Goal: Transaction & Acquisition: Purchase product/service

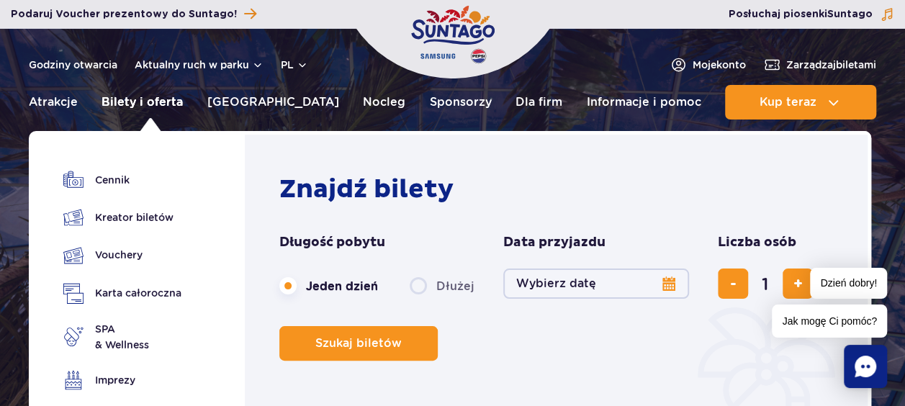
click at [158, 105] on link "Bilety i oferta" at bounding box center [142, 102] width 81 height 35
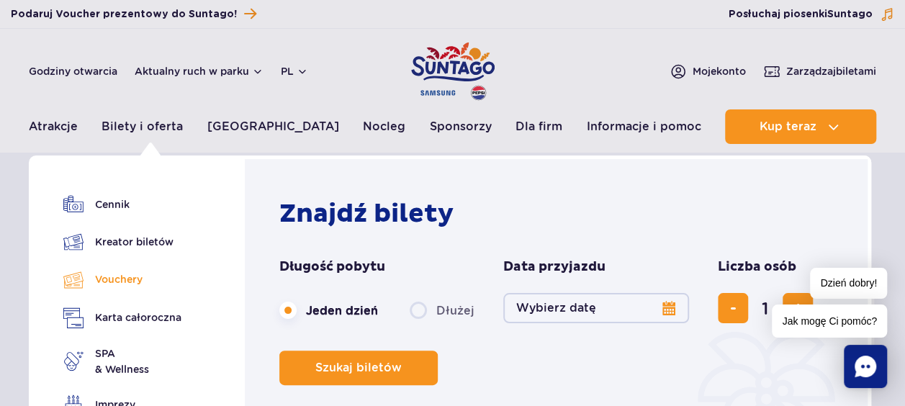
click at [131, 284] on link "Vouchery" at bounding box center [122, 279] width 118 height 21
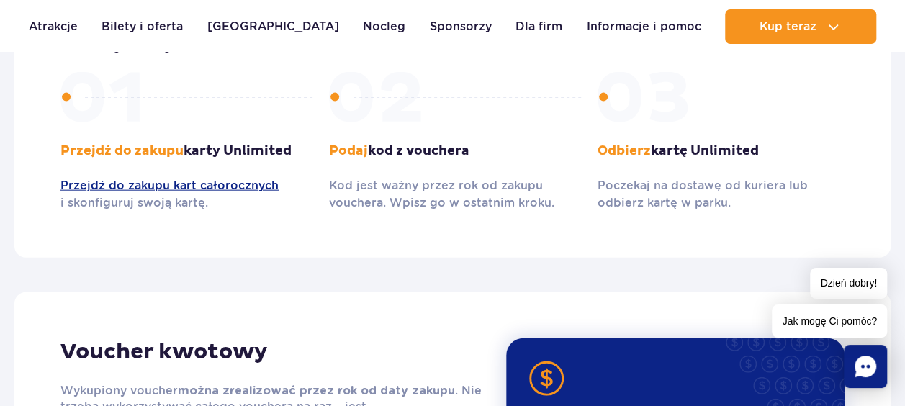
scroll to position [1225, 0]
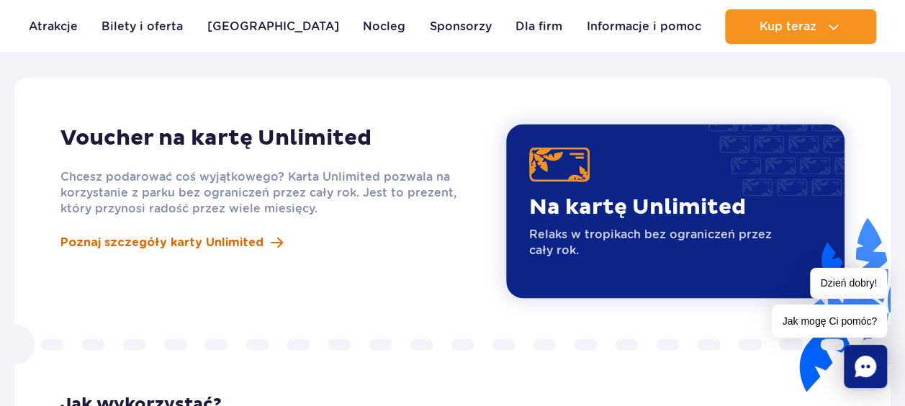
click at [230, 233] on span "Poznaj szczegóły karty Unlimited" at bounding box center [162, 241] width 203 height 17
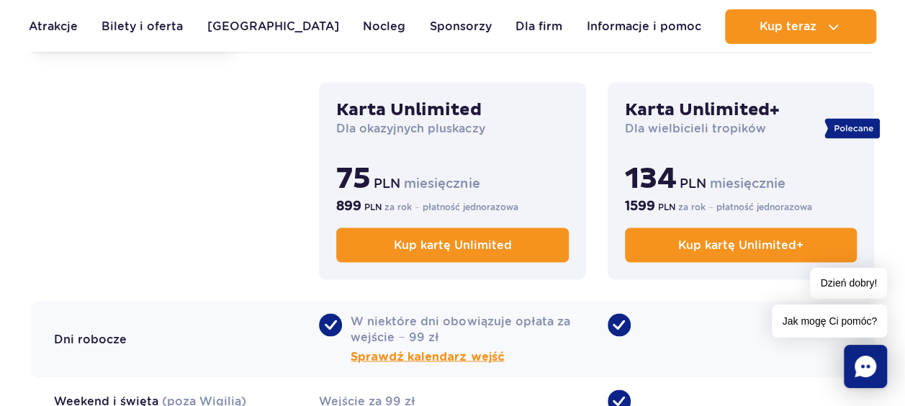
scroll to position [864, 0]
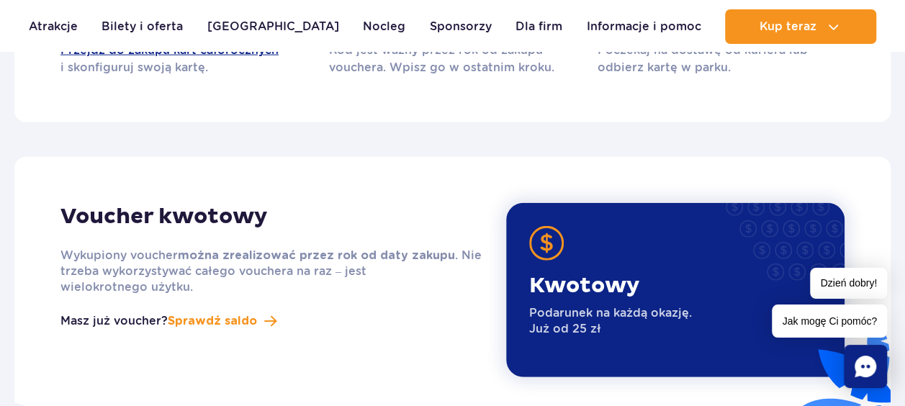
scroll to position [1873, 0]
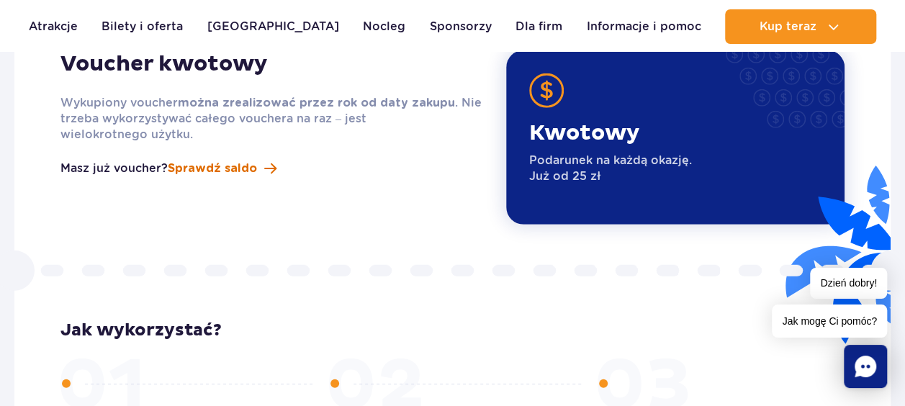
click at [216, 160] on span "Sprawdź saldo" at bounding box center [212, 168] width 89 height 17
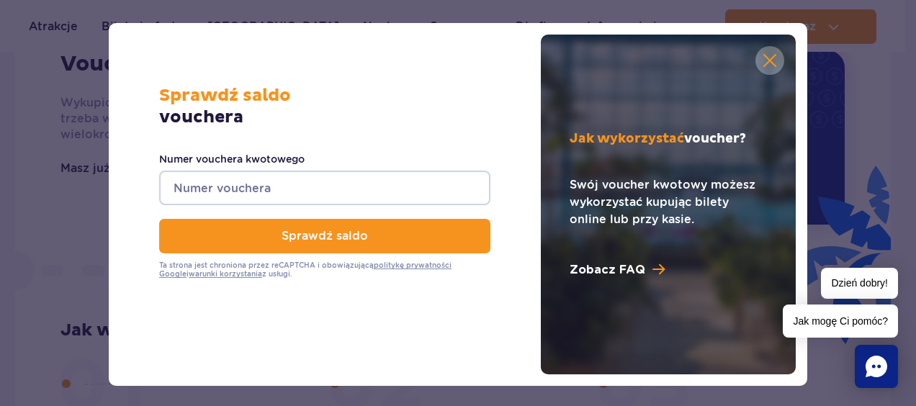
click at [771, 58] on button "button" at bounding box center [770, 60] width 29 height 29
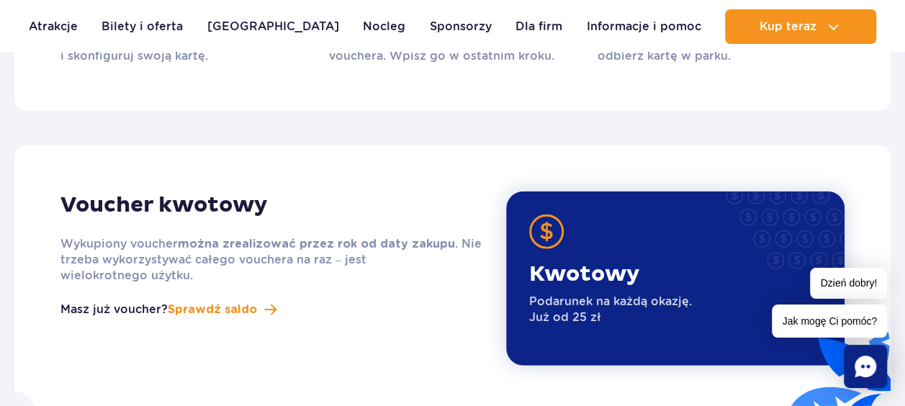
scroll to position [1729, 0]
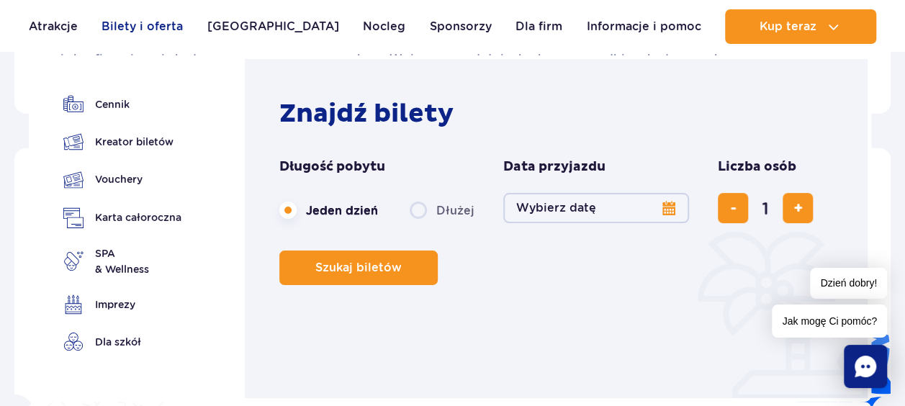
click at [138, 24] on link "Bilety i oferta" at bounding box center [142, 26] width 81 height 35
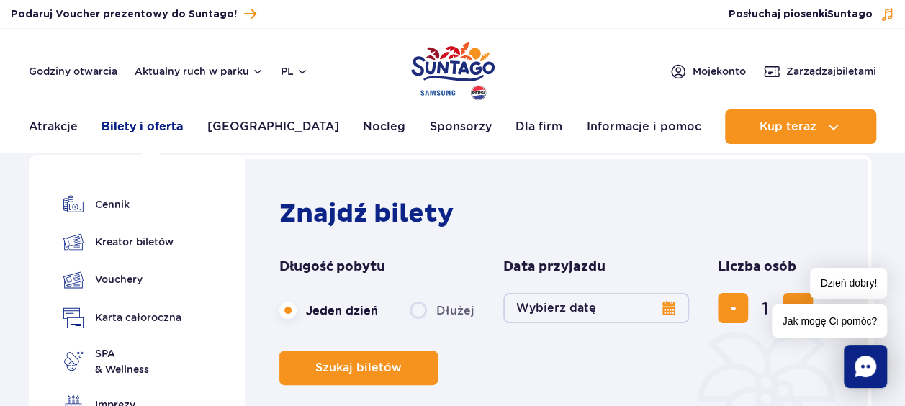
click at [158, 127] on link "Bilety i oferta" at bounding box center [142, 126] width 81 height 35
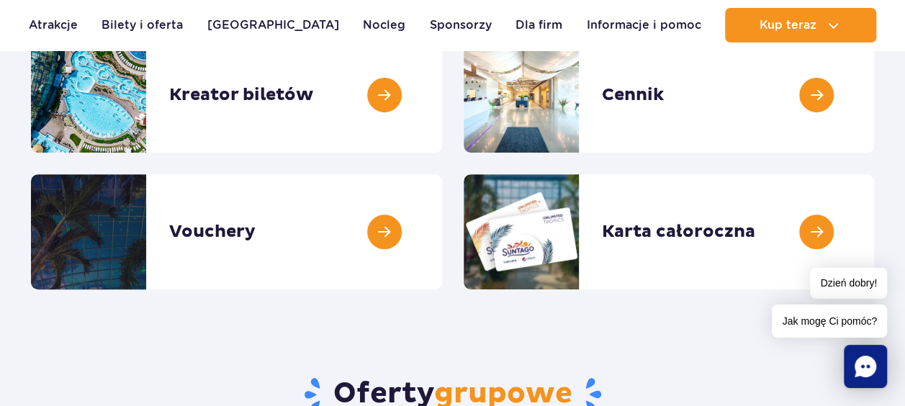
scroll to position [144, 0]
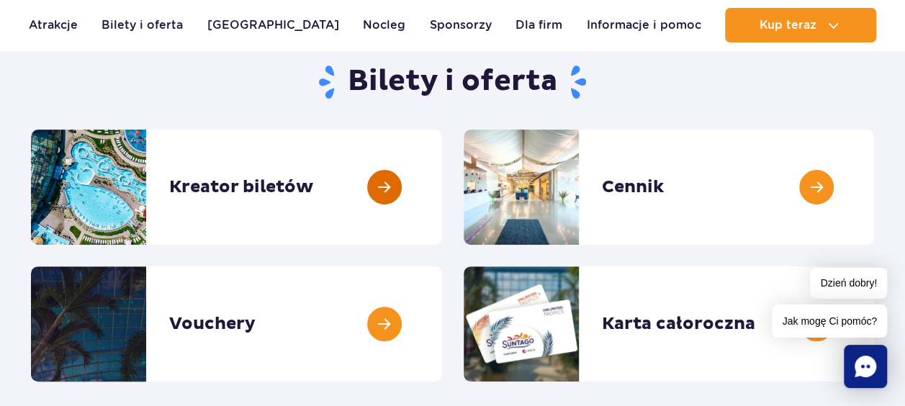
click at [442, 182] on link at bounding box center [442, 187] width 0 height 115
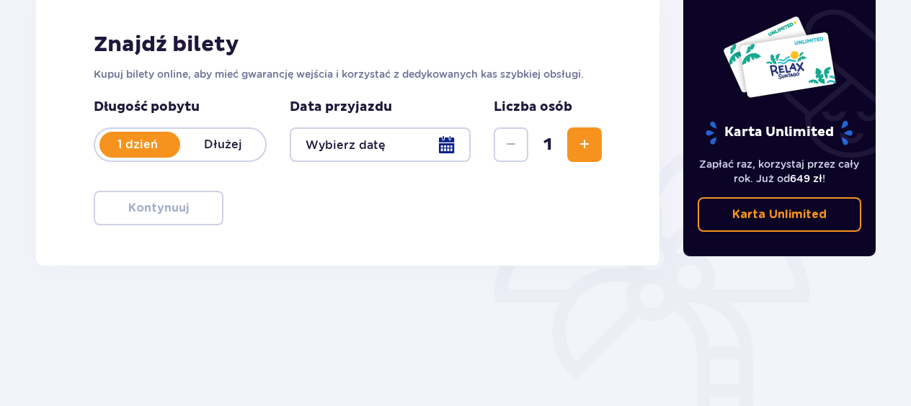
scroll to position [216, 0]
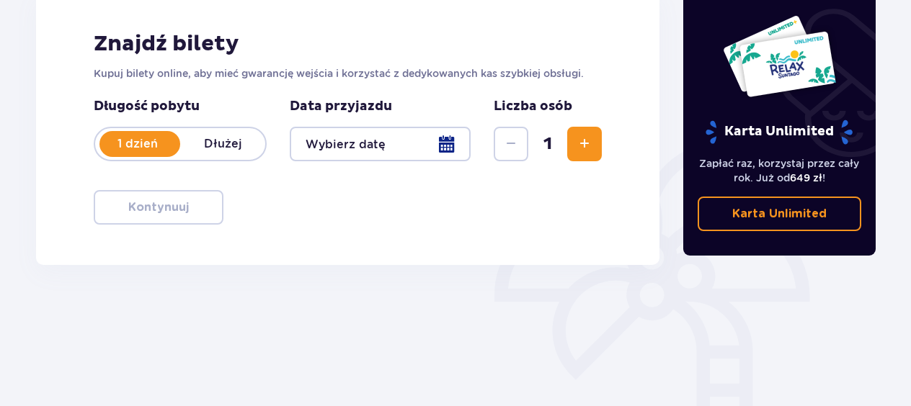
click at [447, 141] on div at bounding box center [380, 144] width 181 height 35
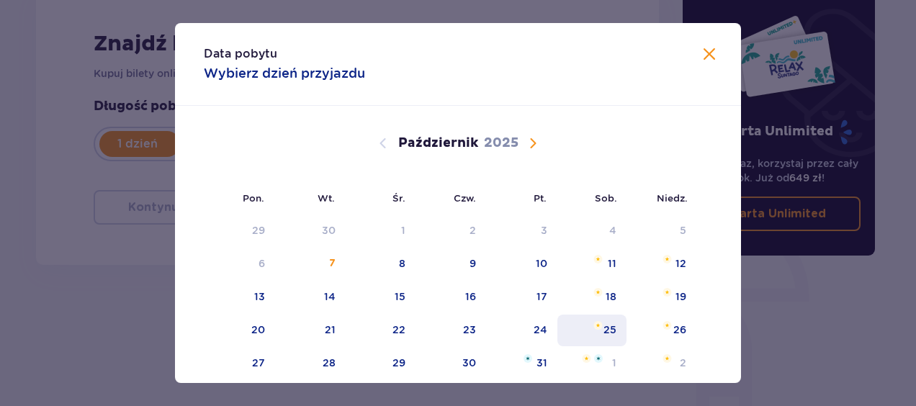
click at [607, 323] on div "25" at bounding box center [610, 330] width 13 height 14
type input "25.10.25"
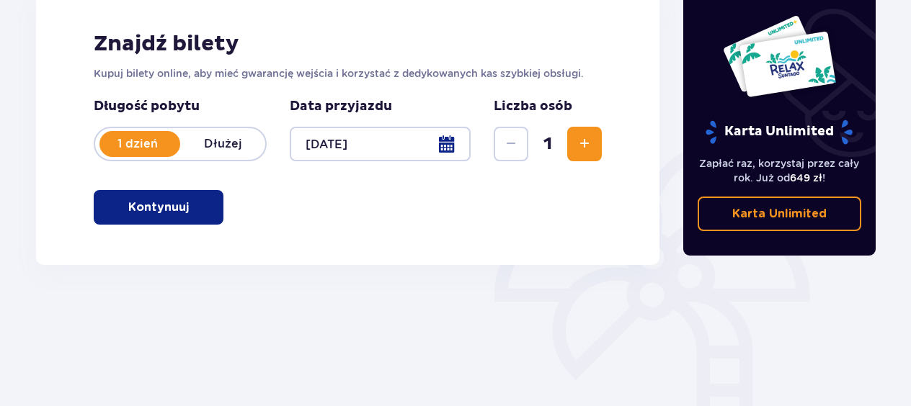
click at [585, 141] on span "Zwiększ" at bounding box center [584, 143] width 17 height 17
click at [156, 213] on p "Kontynuuj" at bounding box center [158, 208] width 61 height 16
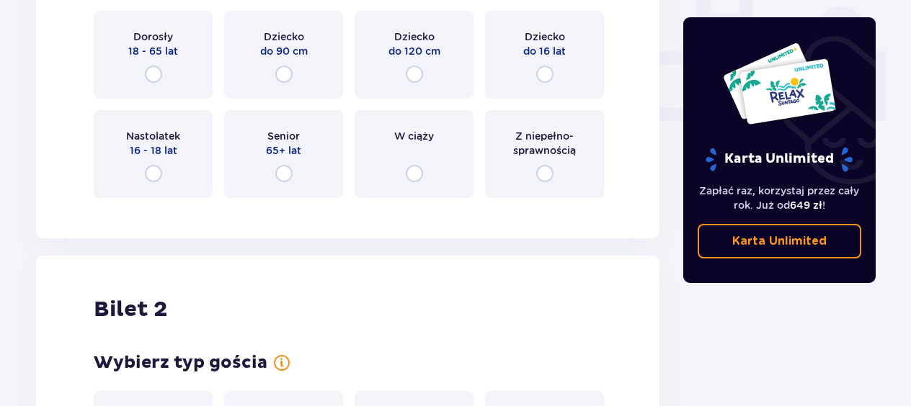
scroll to position [625, 0]
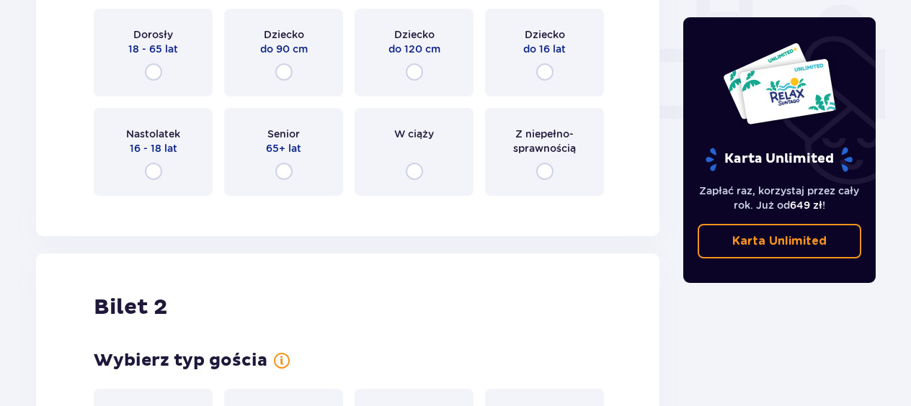
click at [150, 79] on input "radio" at bounding box center [153, 71] width 17 height 17
radio input "true"
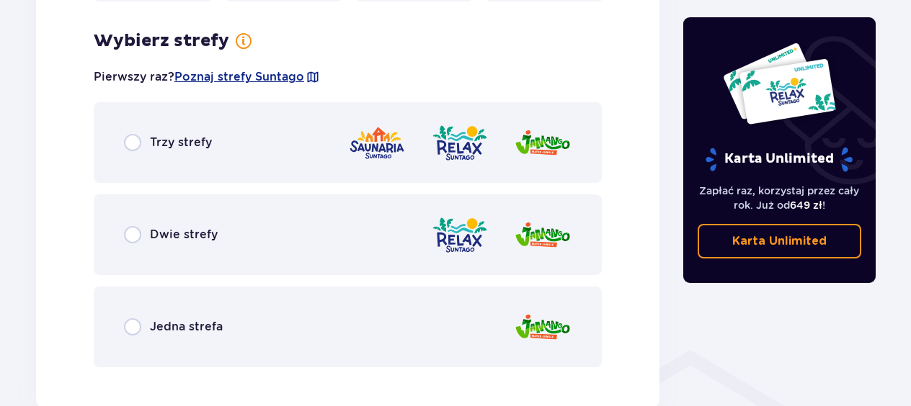
scroll to position [833, 0]
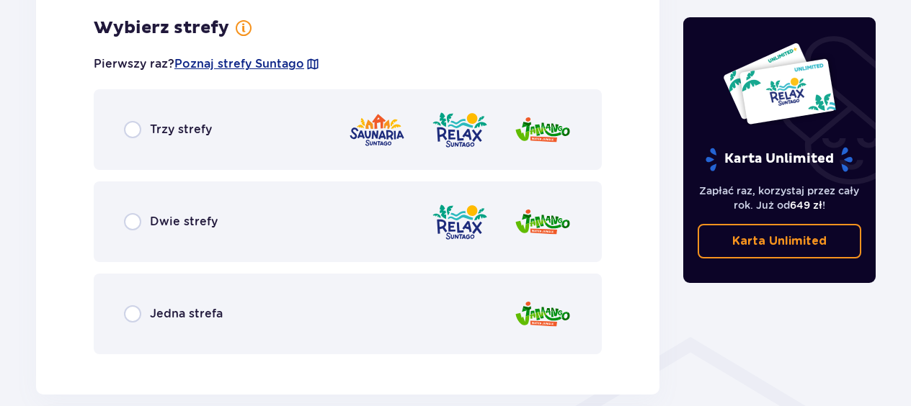
click at [133, 129] on input "radio" at bounding box center [132, 129] width 17 height 17
radio input "true"
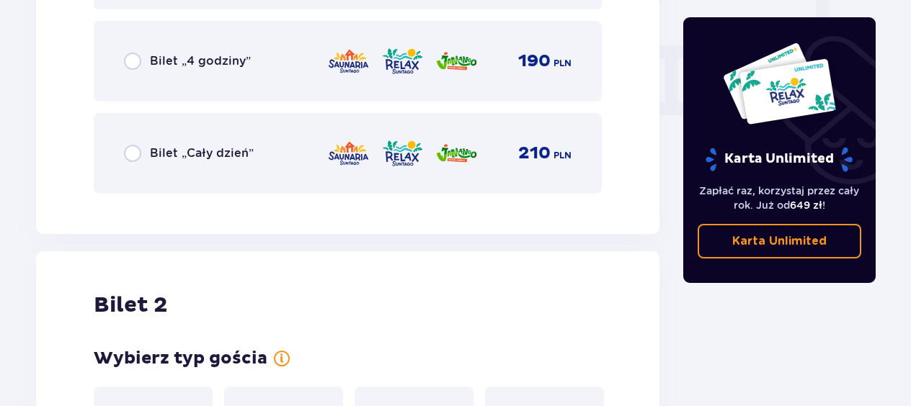
scroll to position [1415, 0]
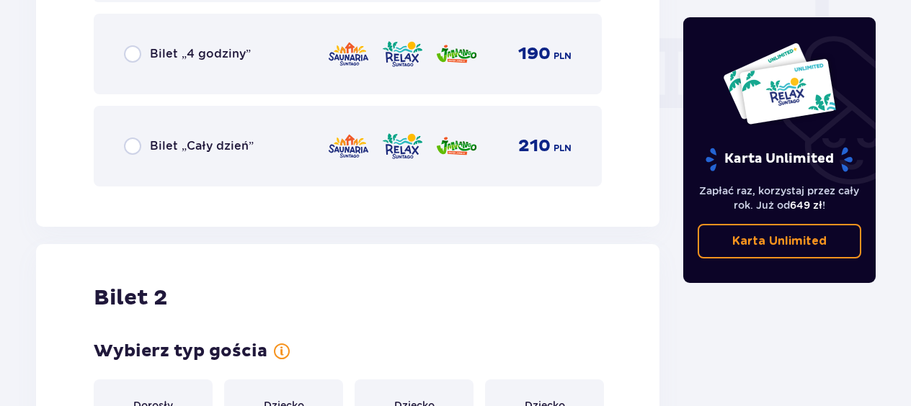
click at [129, 153] on input "radio" at bounding box center [132, 146] width 17 height 17
radio input "true"
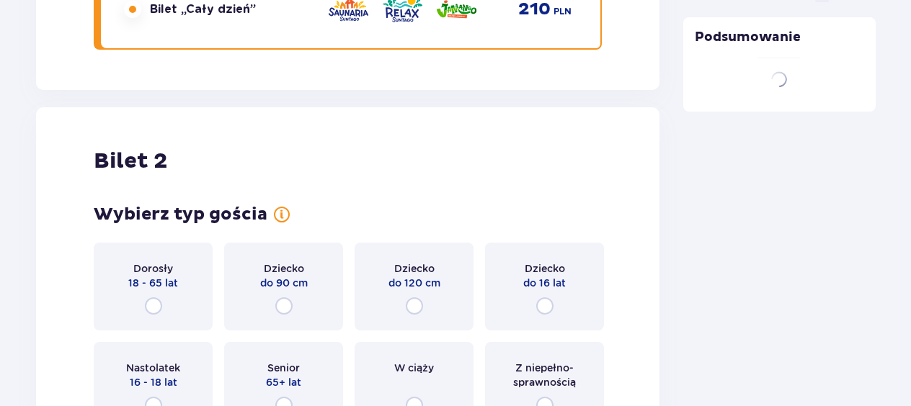
scroll to position [1642, 0]
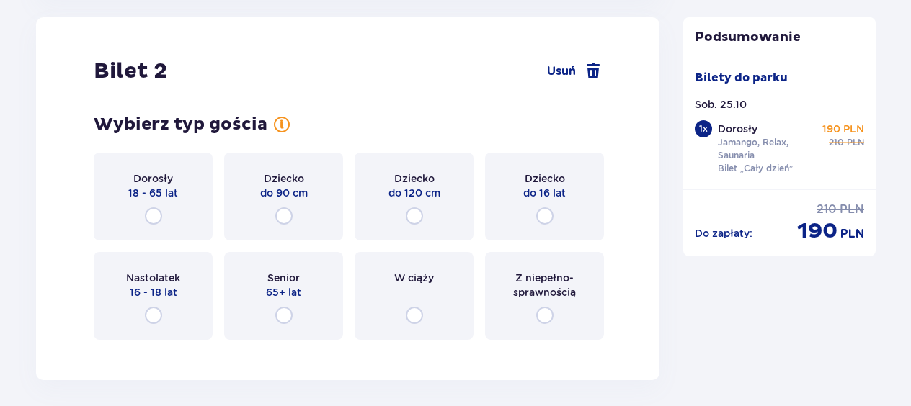
click at [150, 207] on input "radio" at bounding box center [153, 215] width 17 height 17
radio input "true"
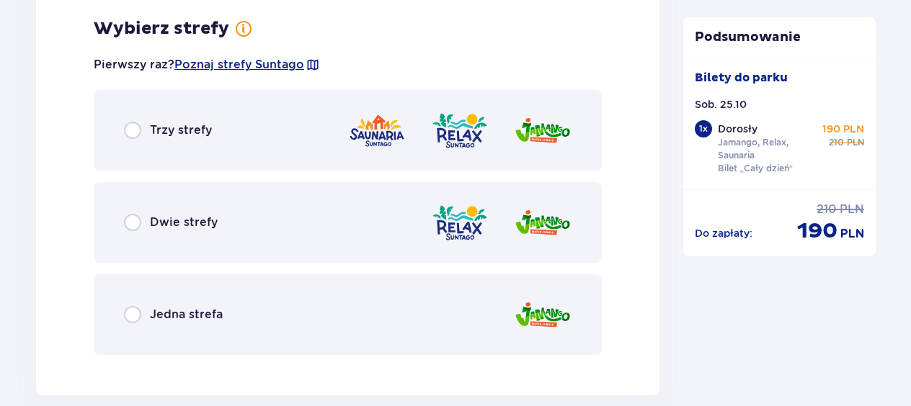
scroll to position [1993, 0]
click at [133, 127] on input "radio" at bounding box center [132, 129] width 17 height 17
radio input "true"
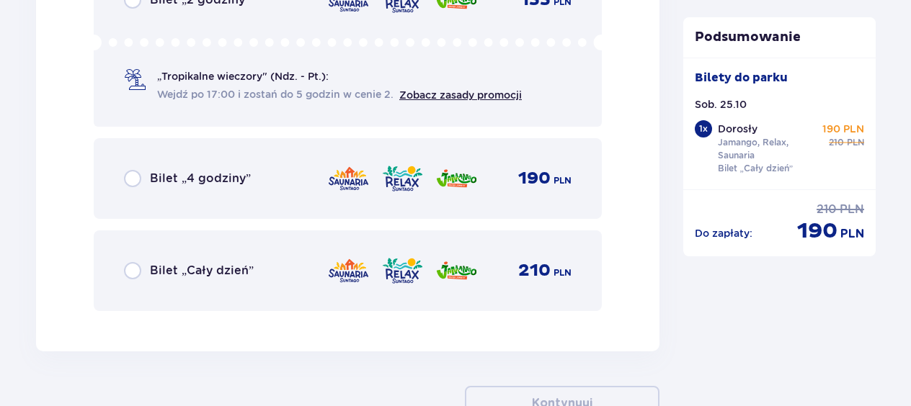
scroll to position [2551, 0]
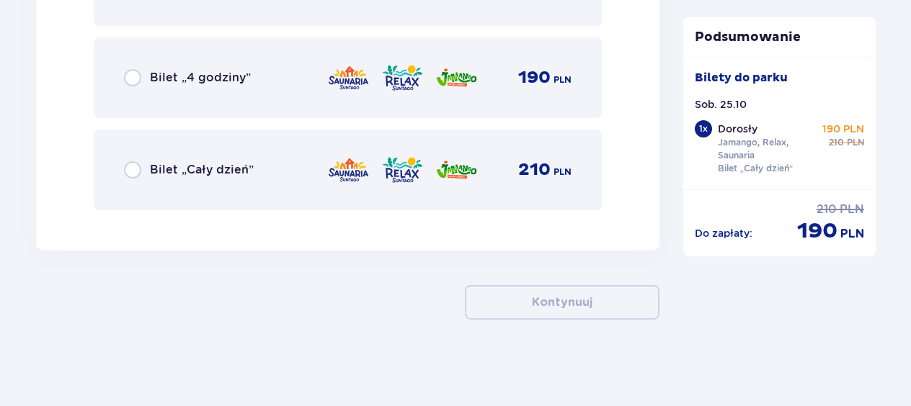
click at [135, 169] on input "radio" at bounding box center [132, 169] width 17 height 17
radio input "true"
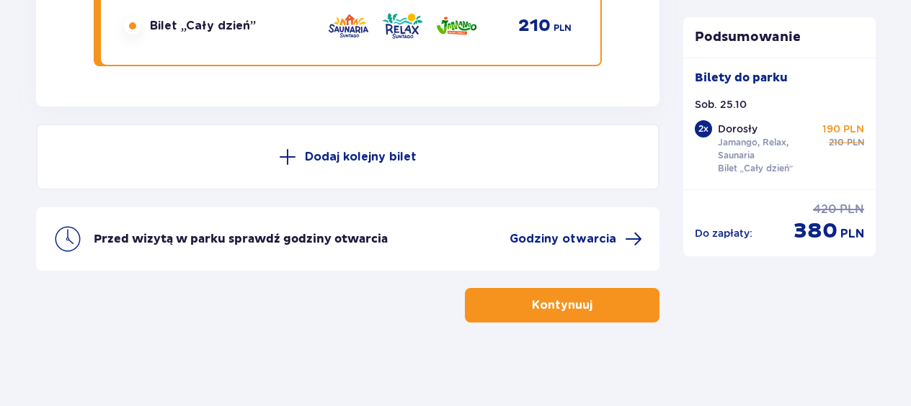
scroll to position [2698, 0]
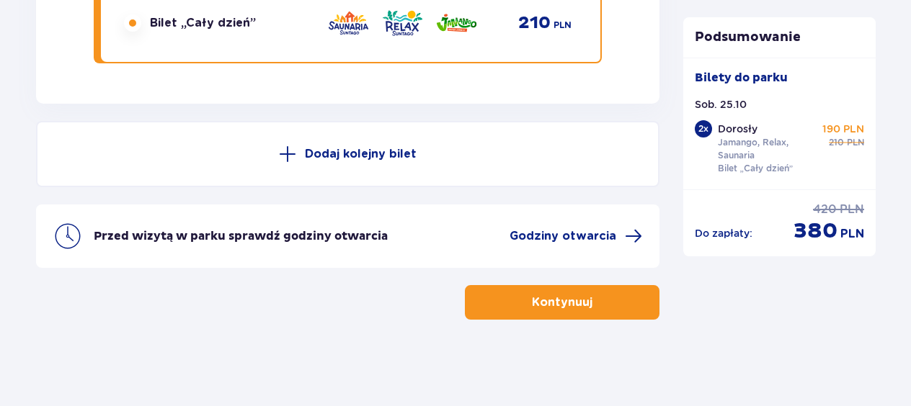
click at [534, 301] on p "Kontynuuj" at bounding box center [562, 303] width 61 height 16
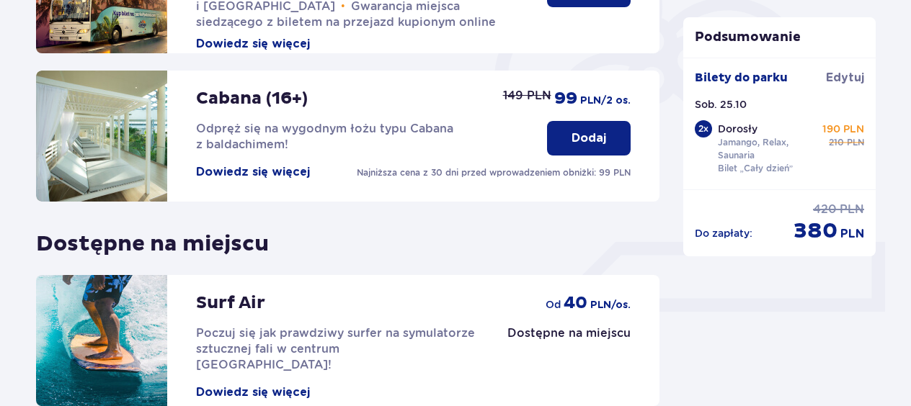
scroll to position [354, 0]
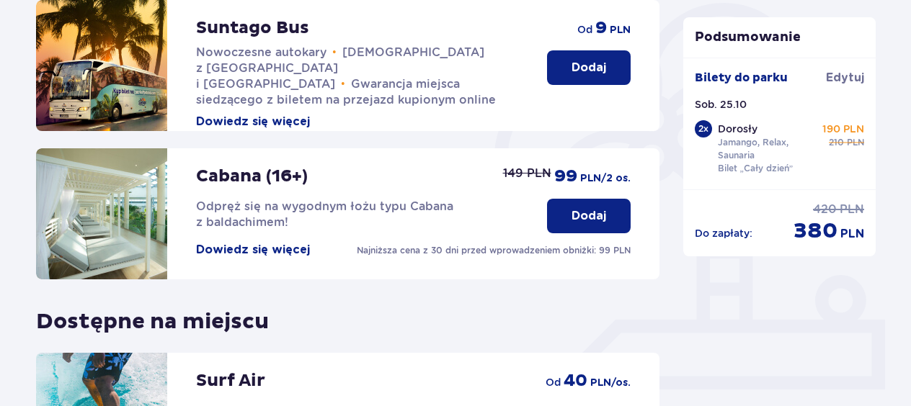
click at [599, 212] on p "Dodaj" at bounding box center [588, 216] width 35 height 16
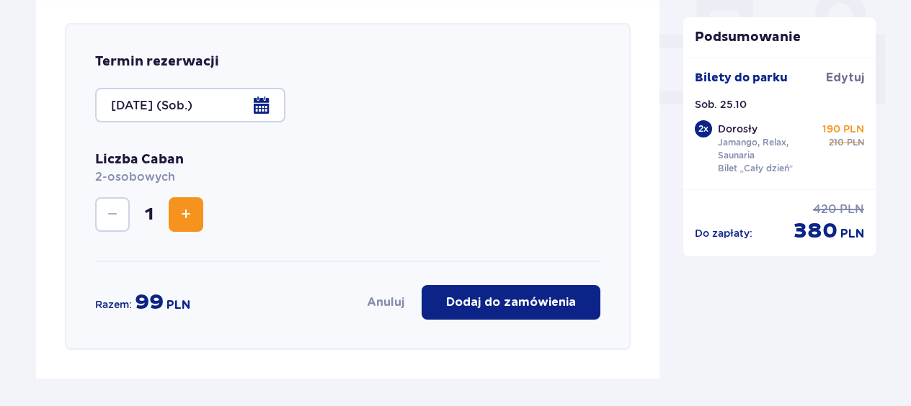
scroll to position [645, 0]
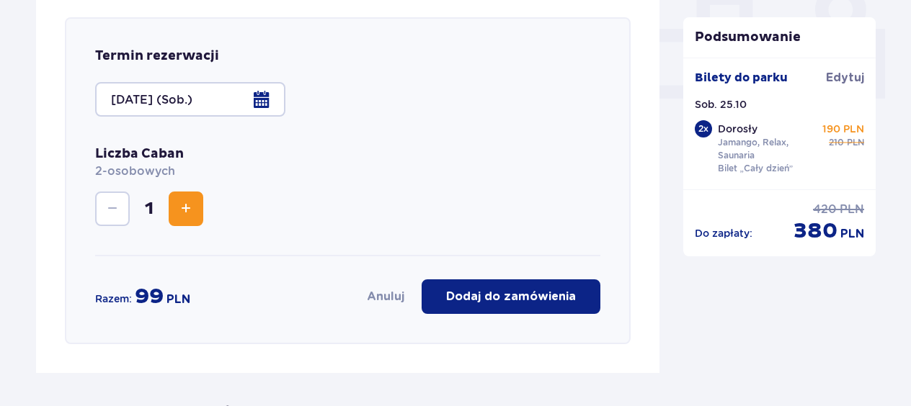
click at [185, 202] on span "Zwiększ" at bounding box center [185, 208] width 17 height 17
click at [556, 290] on p "Dodaj do zamówienia" at bounding box center [511, 297] width 130 height 16
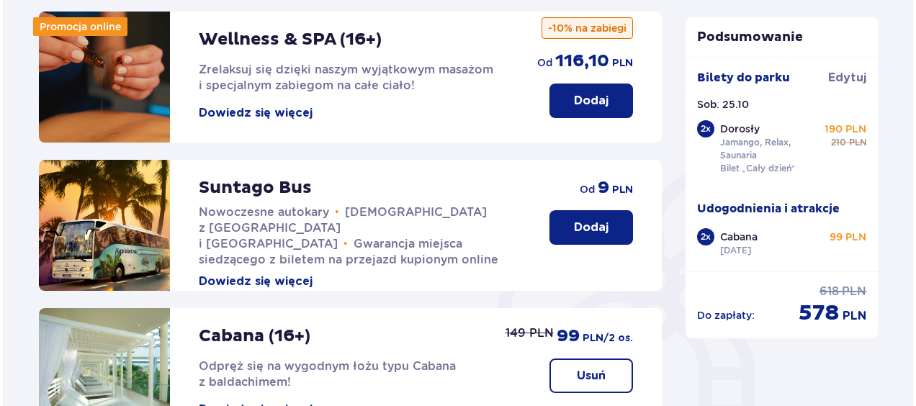
scroll to position [50, 0]
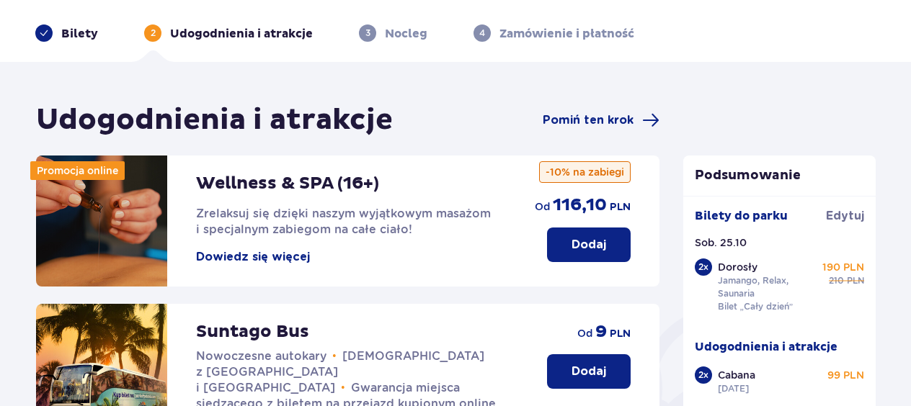
click at [298, 253] on button "Dowiedz się więcej" at bounding box center [253, 257] width 114 height 16
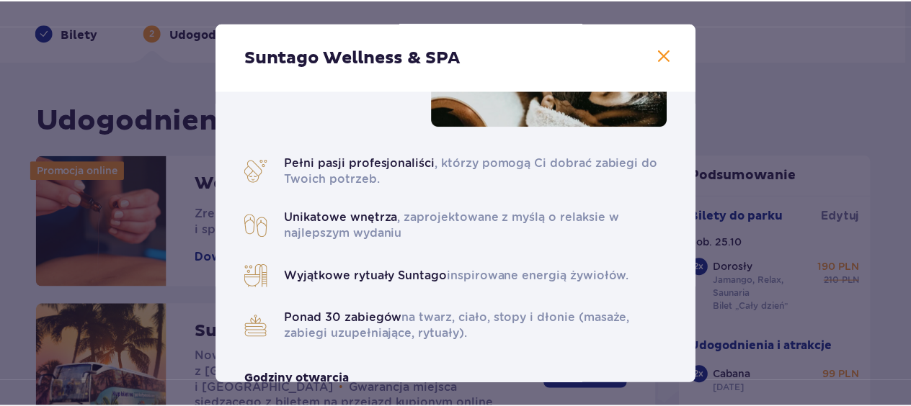
scroll to position [72, 0]
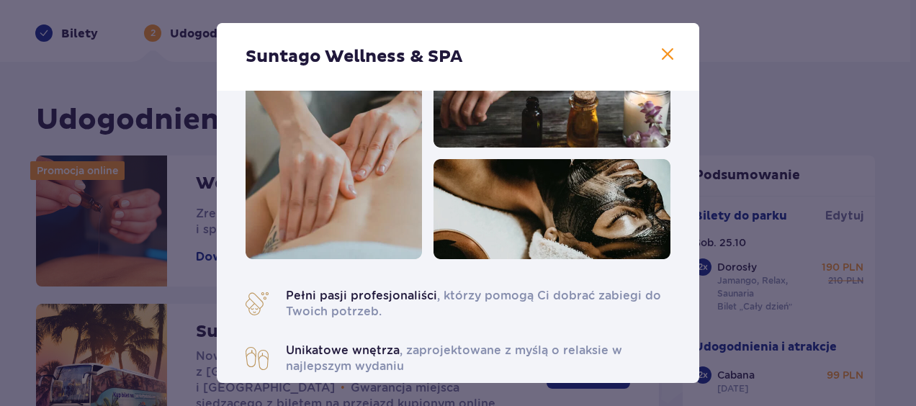
click at [659, 50] on span at bounding box center [667, 54] width 17 height 17
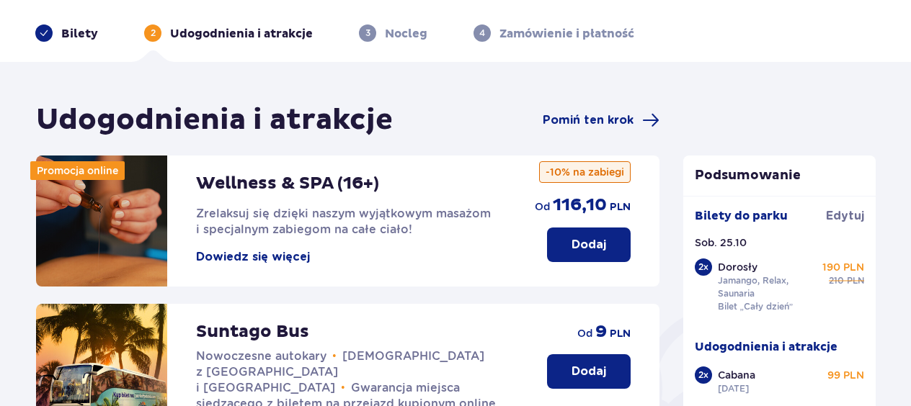
click at [576, 242] on p "Dodaj" at bounding box center [588, 245] width 35 height 16
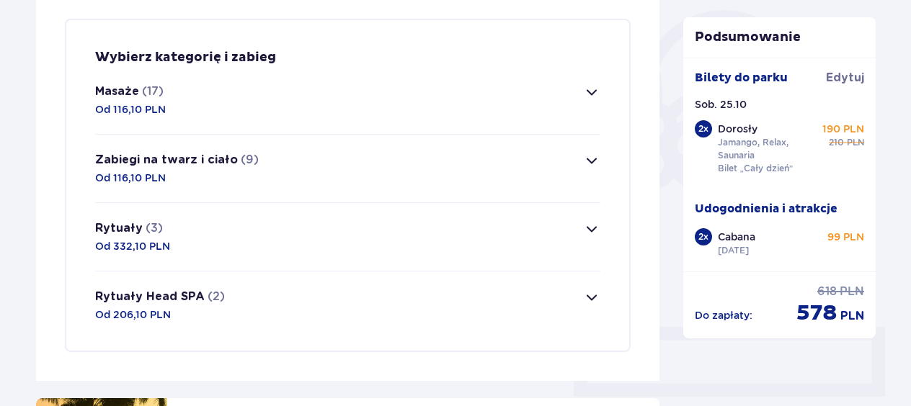
scroll to position [349, 0]
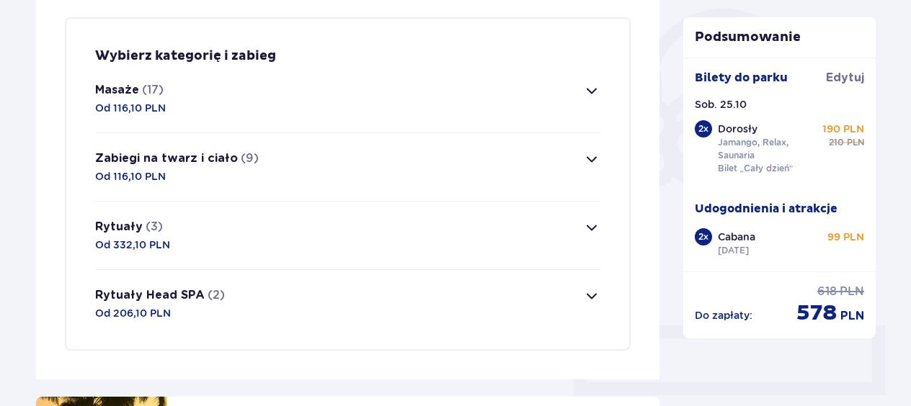
click at [601, 91] on div "Wybierz kategorię i zabieg Masaże (17) Od 116,10 PLN Masaż Suntago To nasz auto…" at bounding box center [347, 184] width 565 height 334
click at [588, 91] on span "button" at bounding box center [591, 90] width 17 height 17
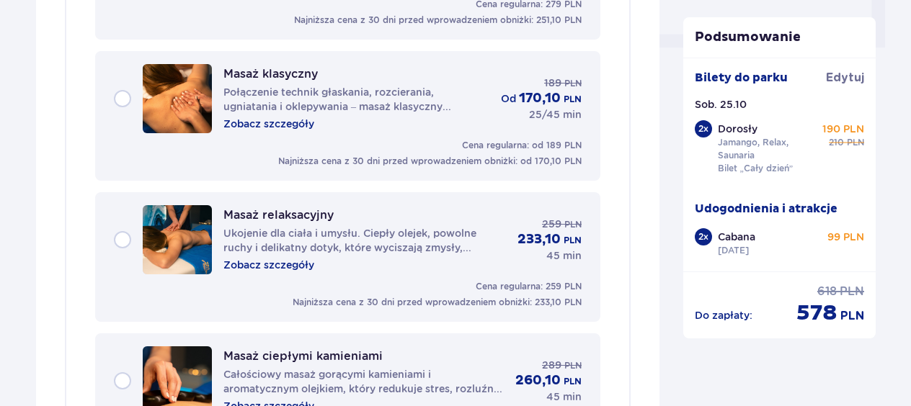
scroll to position [702, 0]
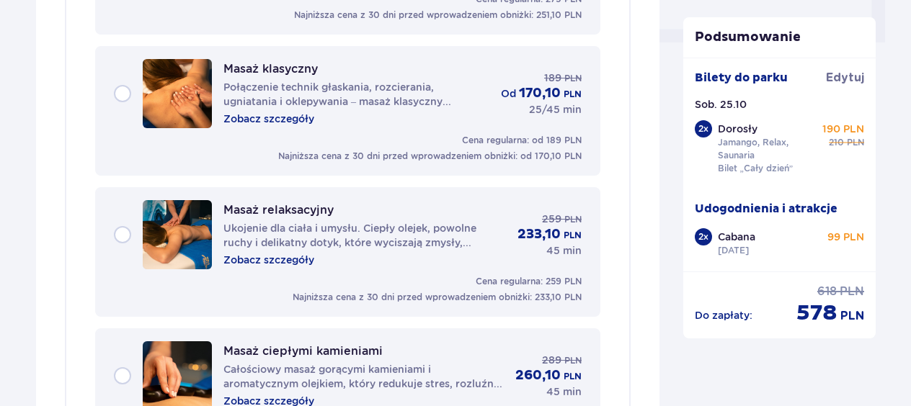
click at [131, 95] on div "Masaż klasyczny Połączenie technik głaskania, rozcierania, ugniatania i oklepyw…" at bounding box center [347, 93] width 467 height 69
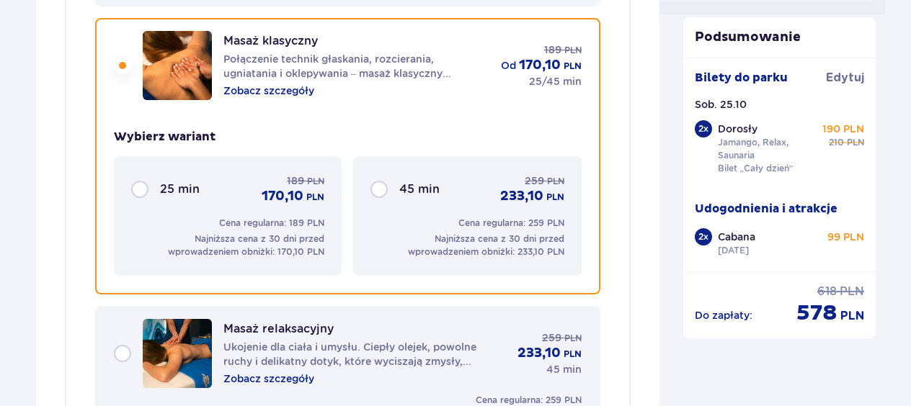
scroll to position [730, 0]
